Goal: Get advice/opinions

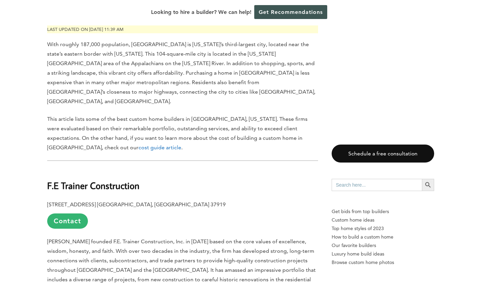
scroll to position [421, 0]
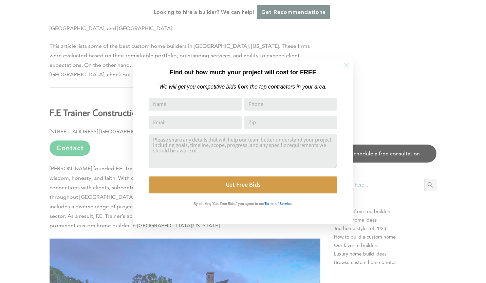
click at [349, 64] on icon at bounding box center [346, 64] width 7 height 7
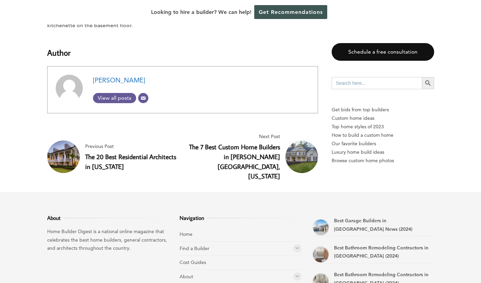
scroll to position [5624, 0]
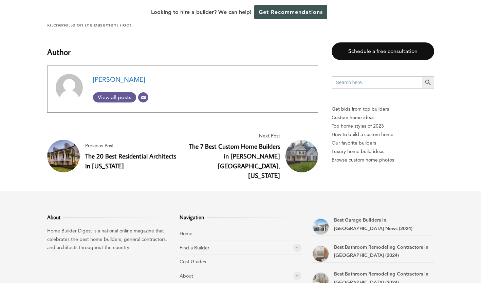
click at [296, 245] on icon at bounding box center [297, 247] width 4 height 5
click at [212, 259] on link "Home Builders" at bounding box center [207, 262] width 32 height 6
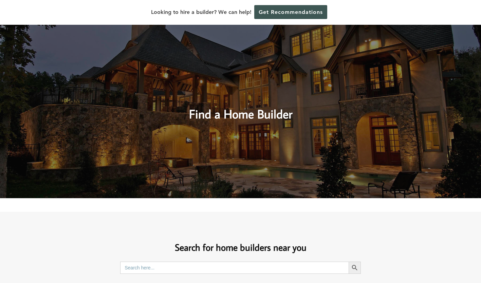
scroll to position [287, 0]
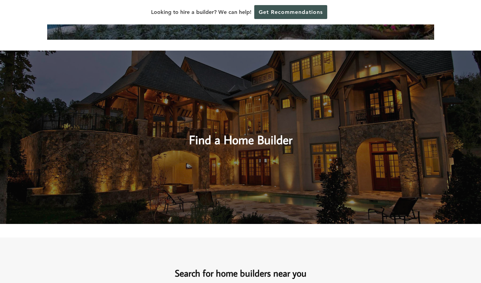
click at [275, 143] on h2 "Find a Home Builder" at bounding box center [240, 134] width 289 height 31
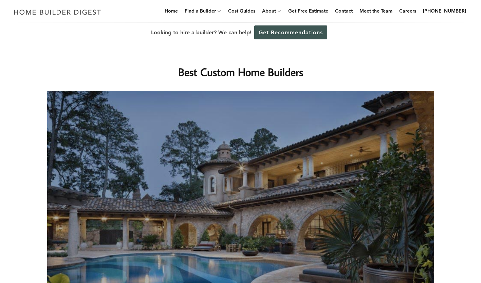
scroll to position [0, 0]
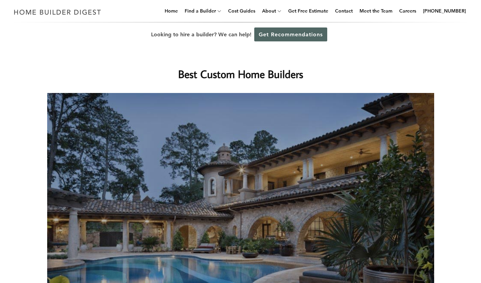
click at [270, 37] on link "Get Recommendations" at bounding box center [290, 35] width 73 height 14
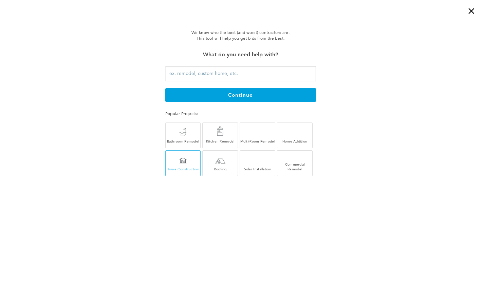
click at [190, 166] on div "Home Construction" at bounding box center [183, 165] width 35 height 13
type input "Home Construction"
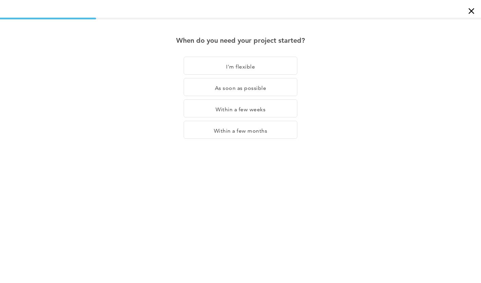
click at [190, 166] on div "When do you need your project started? I'm flexible As soon as possible Within …" at bounding box center [240, 104] width 481 height 173
click at [232, 67] on div "I'm flexible" at bounding box center [241, 66] width 114 height 18
